Goal: Register for event/course

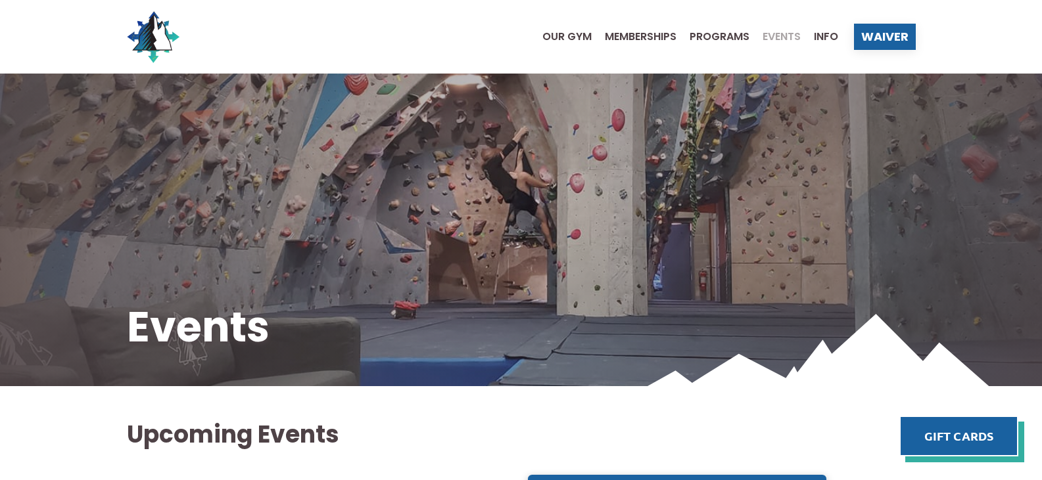
scroll to position [460, 0]
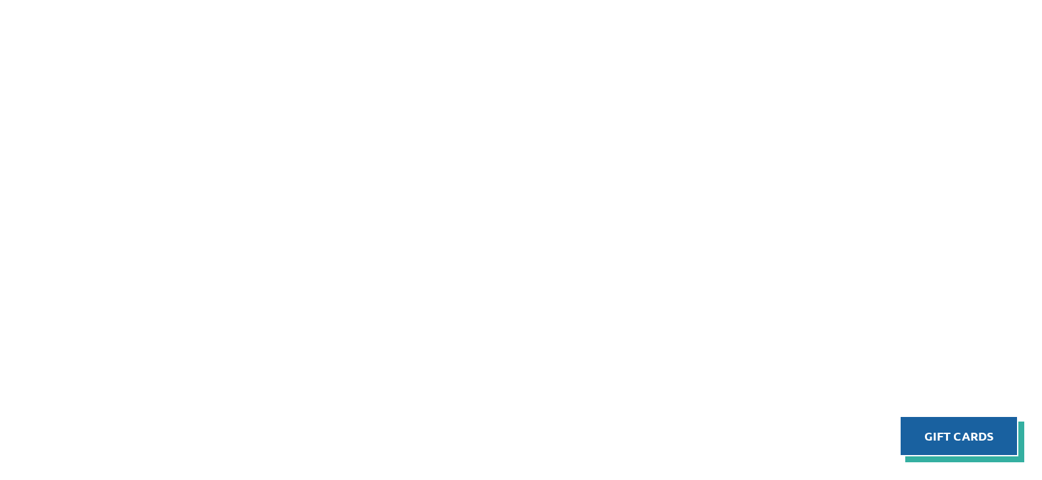
scroll to position [723, 0]
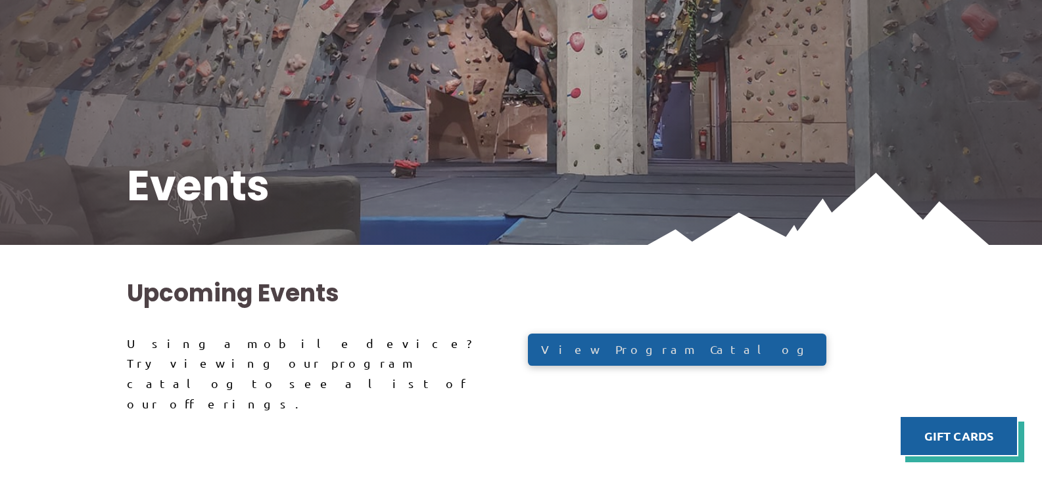
scroll to position [101, 0]
